Goal: Task Accomplishment & Management: Use online tool/utility

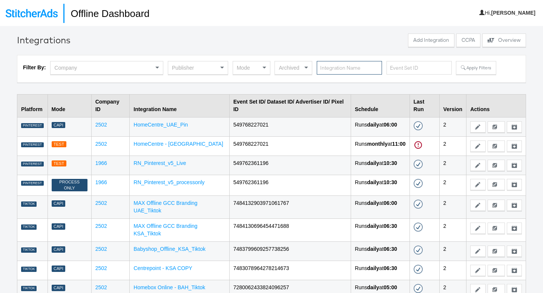
click at [332, 69] on input "text" at bounding box center [349, 68] width 65 height 14
type input "splash"
click at [457, 73] on button "Apply Filters" at bounding box center [476, 68] width 40 height 14
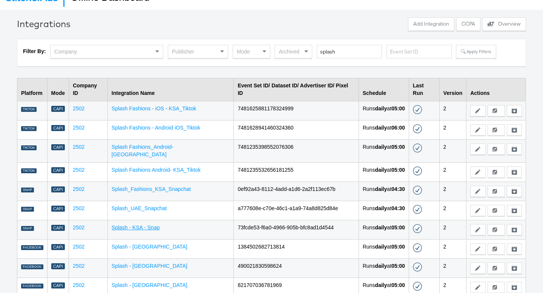
scroll to position [30, 0]
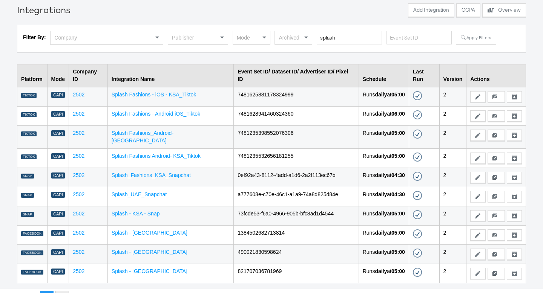
click at [68, 291] on button "2" at bounding box center [62, 298] width 14 height 14
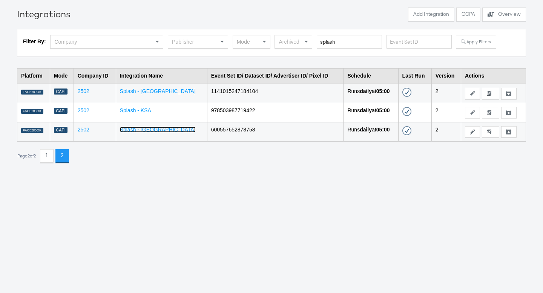
click at [146, 128] on link "Splash - [GEOGRAPHIC_DATA]" at bounding box center [158, 130] width 76 height 6
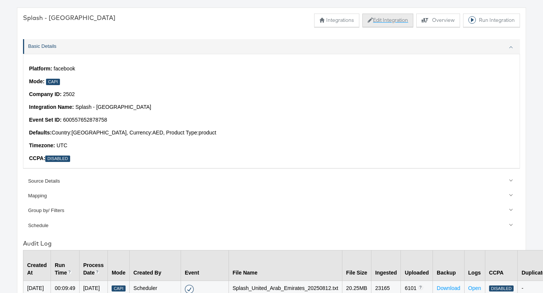
click at [404, 23] on button "Edit Integration" at bounding box center [387, 21] width 51 height 14
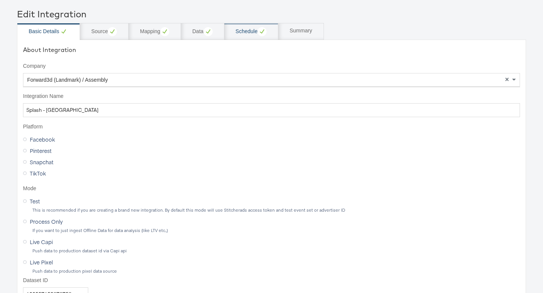
click at [235, 34] on div "Schedule" at bounding box center [251, 31] width 54 height 17
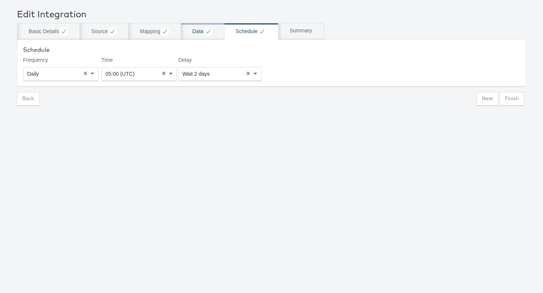
click at [199, 33] on div "Data" at bounding box center [202, 31] width 20 height 9
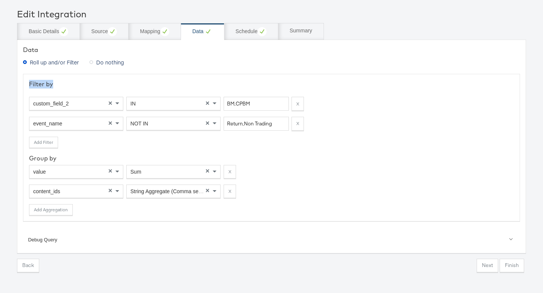
drag, startPoint x: 57, startPoint y: 83, endPoint x: 23, endPoint y: 83, distance: 33.2
click at [23, 83] on div "Filter by custom_field_2 × IN × BM,CPBM X event_name × NOT IN × Return,Non Trad…" at bounding box center [271, 147] width 497 height 147
copy div "Filter by"
click at [238, 105] on input "BM,CPBM" at bounding box center [256, 104] width 65 height 14
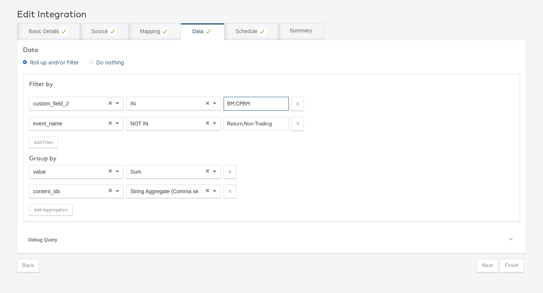
click at [238, 105] on input "BM,CPBM" at bounding box center [256, 104] width 65 height 14
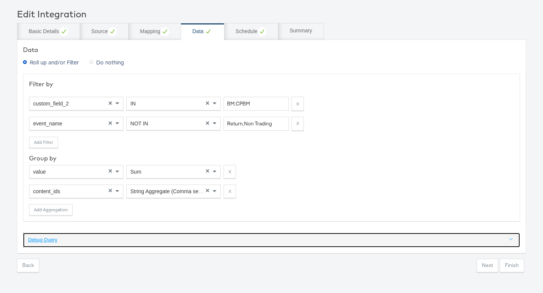
click at [49, 239] on div "Debug Query" at bounding box center [272, 240] width 488 height 7
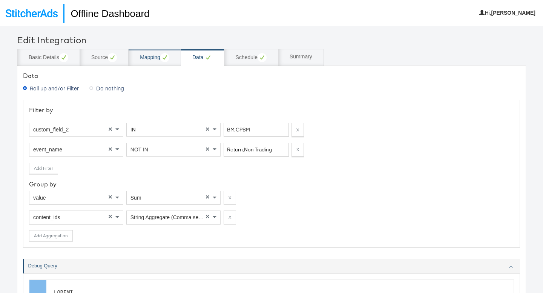
click at [149, 59] on div "Mapping" at bounding box center [154, 57] width 29 height 9
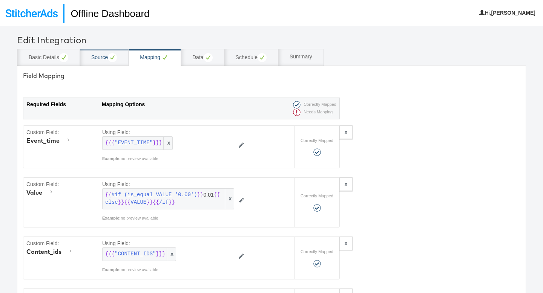
click at [91, 54] on div "Source" at bounding box center [104, 57] width 26 height 9
